Goal: Task Accomplishment & Management: Manage account settings

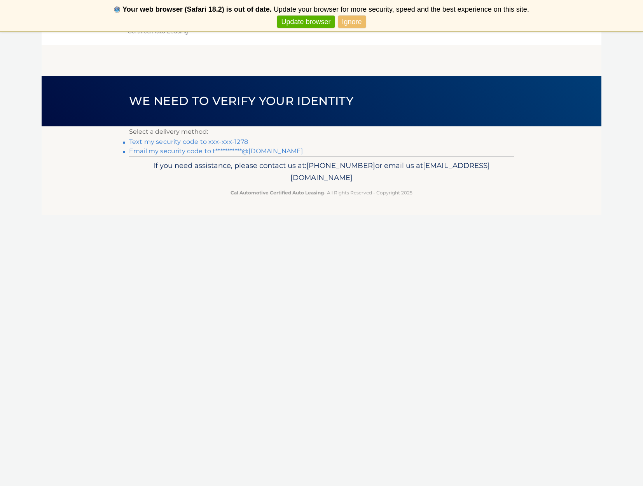
click at [357, 19] on link "Ignore" at bounding box center [352, 22] width 28 height 13
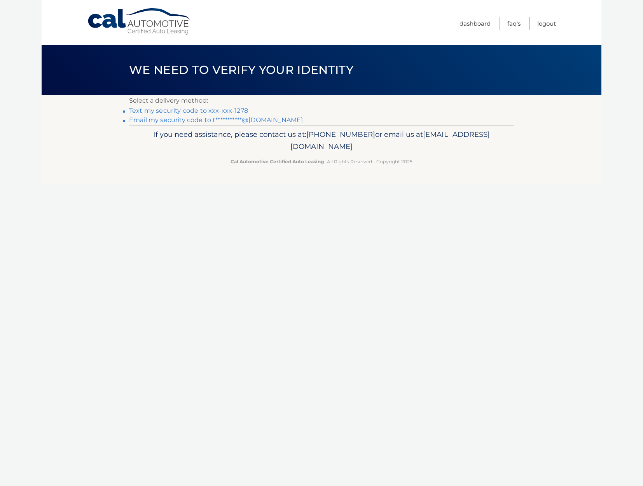
click at [220, 112] on link "Text my security code to xxx-xxx-1278" at bounding box center [188, 110] width 119 height 7
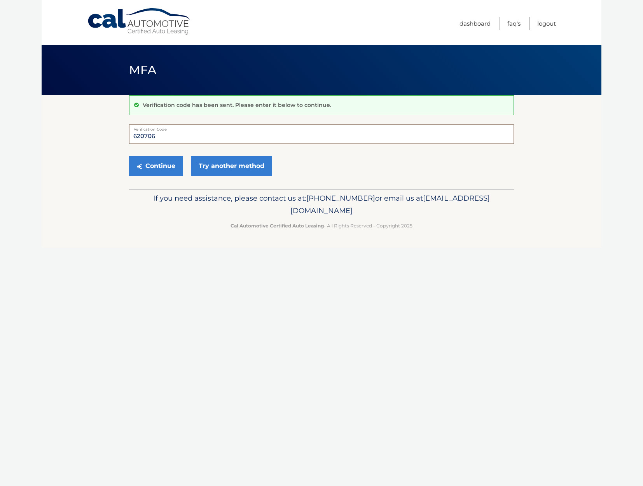
type input "620706"
click at [156, 166] on button "Continue" at bounding box center [156, 165] width 54 height 19
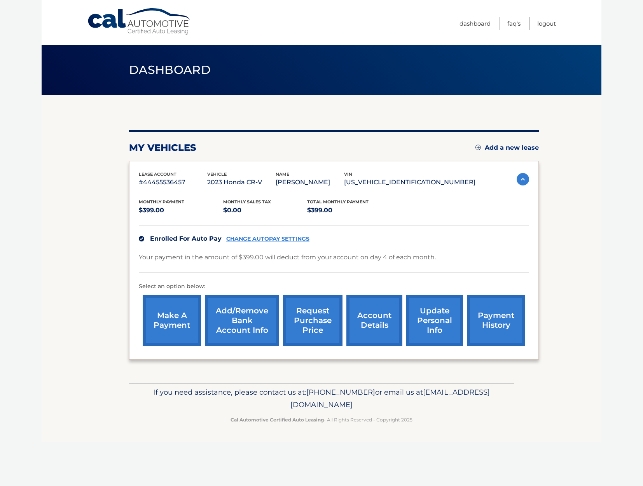
click at [273, 238] on link "CHANGE AUTOPAY SETTINGS" at bounding box center [267, 239] width 83 height 7
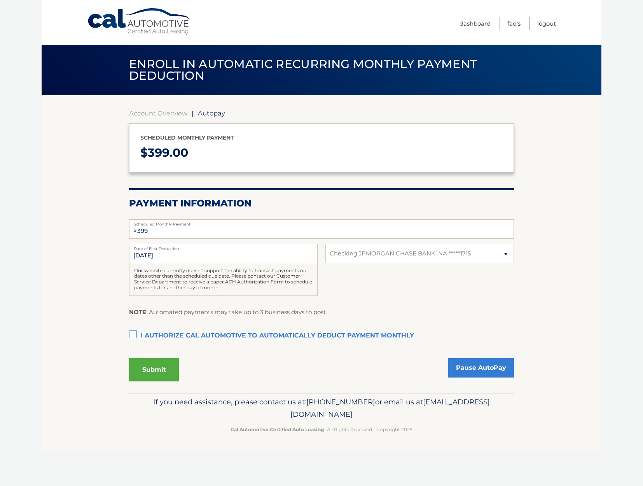
select select "ZjI5MWIxNjgtMWJhNC00ZTQ3LTg3NzEtZDg3NmU1NmUzZGZk"
click at [476, 366] on link "Pause AutoPay" at bounding box center [481, 367] width 66 height 19
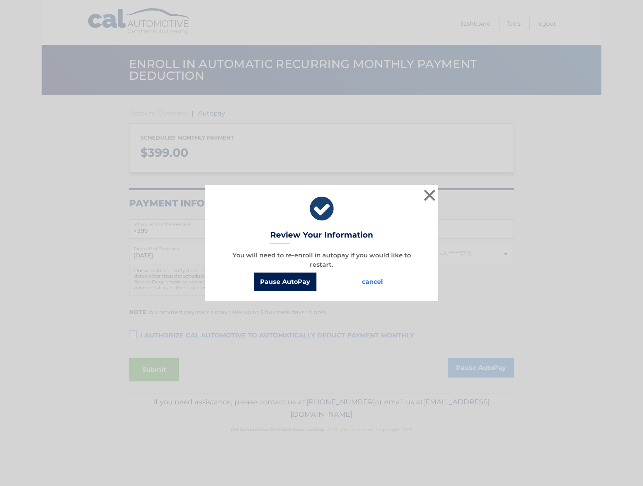
click at [306, 284] on button "Pause AutoPay" at bounding box center [285, 282] width 63 height 19
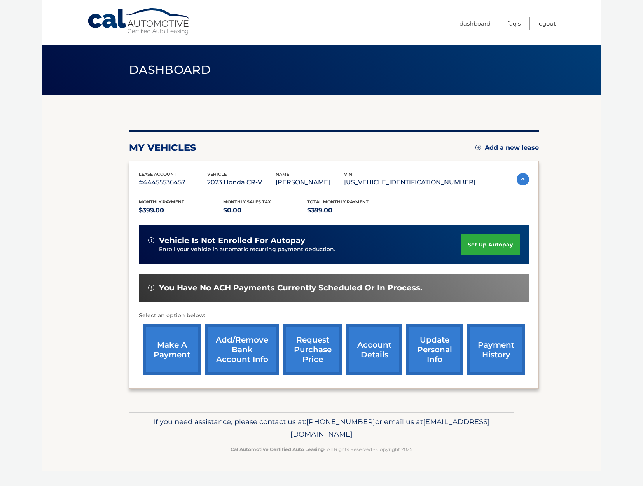
click at [247, 347] on link "Add/Remove bank account info" at bounding box center [242, 349] width 74 height 51
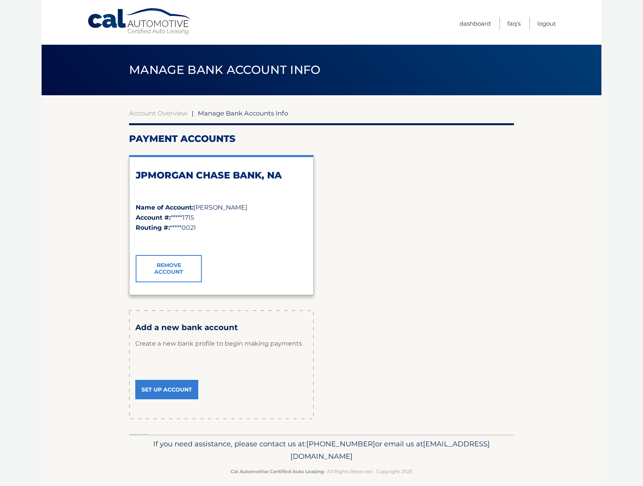
click at [173, 271] on link "Remove Account" at bounding box center [169, 268] width 66 height 27
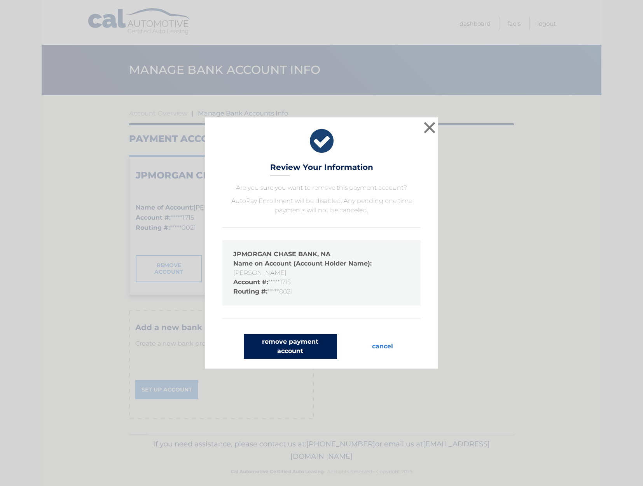
click at [293, 340] on button "remove payment account" at bounding box center [290, 346] width 93 height 25
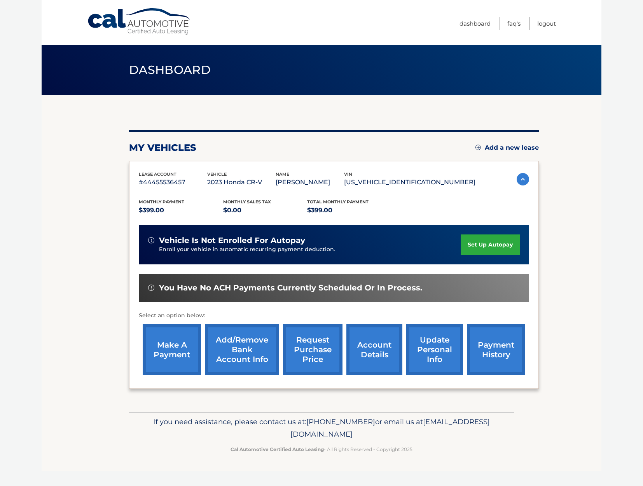
click at [263, 346] on link "Add/Remove bank account info" at bounding box center [242, 349] width 74 height 51
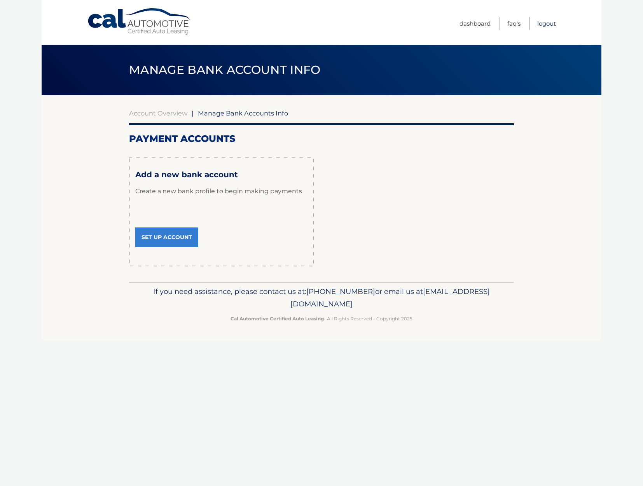
click at [552, 24] on link "Logout" at bounding box center [547, 23] width 19 height 13
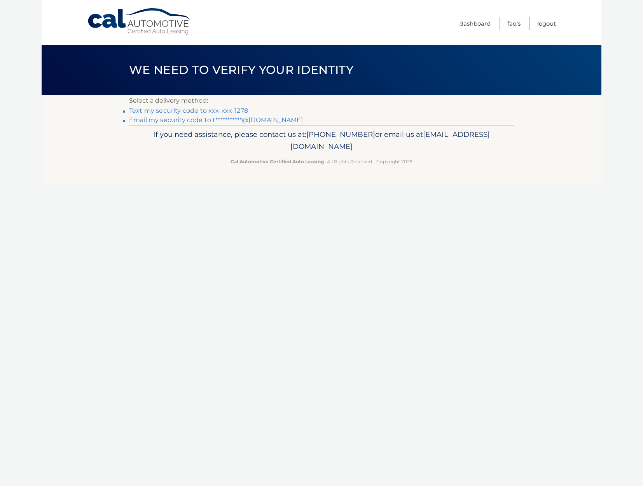
click at [209, 112] on link "Text my security code to xxx-xxx-1278" at bounding box center [188, 110] width 119 height 7
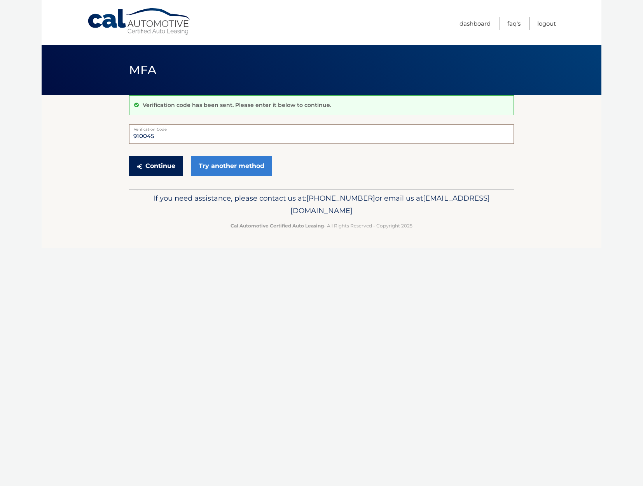
type input "910045"
click at [156, 164] on button "Continue" at bounding box center [156, 165] width 54 height 19
